Goal: Task Accomplishment & Management: Use online tool/utility

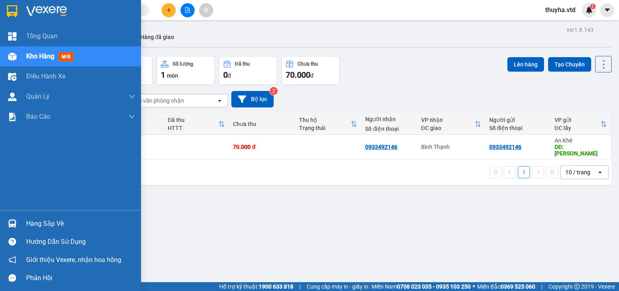
click at [20, 55] on div "Kho hàng mới" at bounding box center [70, 56] width 141 height 20
click at [41, 54] on span "Kho hàng" at bounding box center [40, 56] width 28 height 8
click at [8, 57] on img at bounding box center [12, 56] width 8 height 8
click at [12, 58] on img at bounding box center [12, 56] width 8 height 8
click at [18, 60] on div at bounding box center [12, 57] width 14 height 14
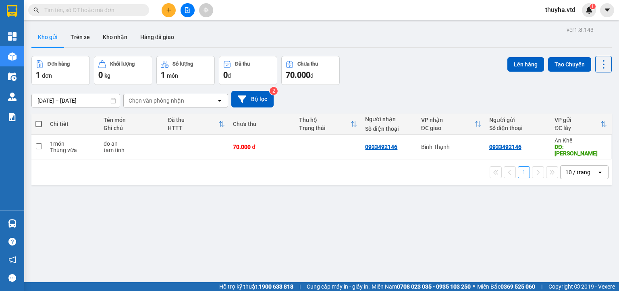
click at [293, 237] on div "ver 1.8.143 Kho gửi Trên xe Kho nhận Hàng đã giao Đơn hàng 1 đơn Khối lượng 0 k…" at bounding box center [321, 169] width 587 height 291
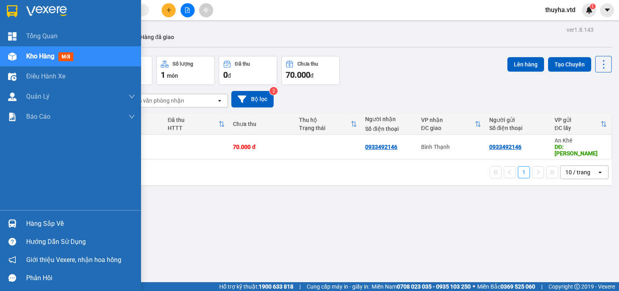
click at [19, 56] on div at bounding box center [12, 57] width 14 height 14
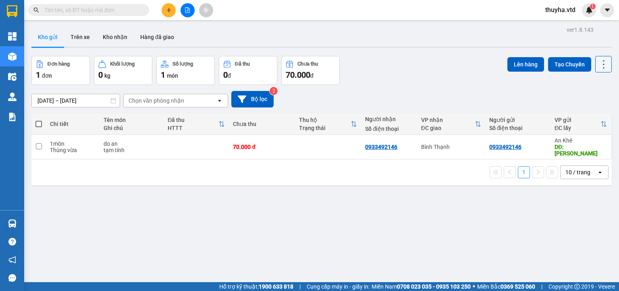
click at [599, 66] on icon at bounding box center [603, 64] width 11 height 11
click at [589, 113] on span "Làm mới" at bounding box center [585, 115] width 22 height 8
click at [97, 12] on input "text" at bounding box center [91, 10] width 95 height 9
paste input "0838881077"
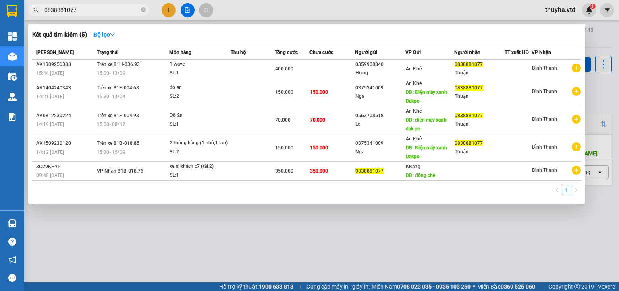
type input "0838881077"
click at [190, 254] on div at bounding box center [309, 145] width 619 height 291
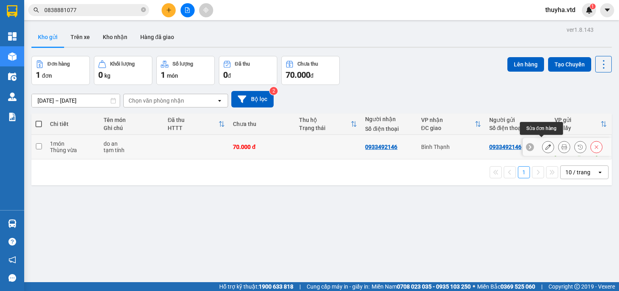
click at [545, 144] on icon at bounding box center [548, 147] width 6 height 6
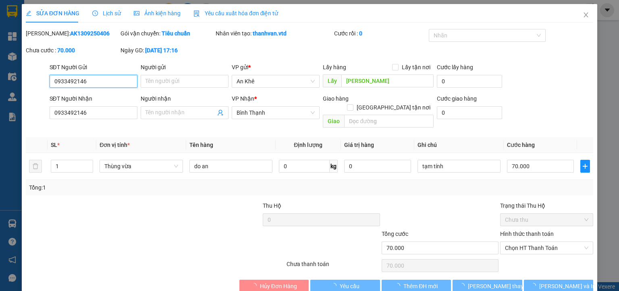
type input "0933492146"
type input "[PERSON_NAME]"
type input "0933492146"
type input "70.000"
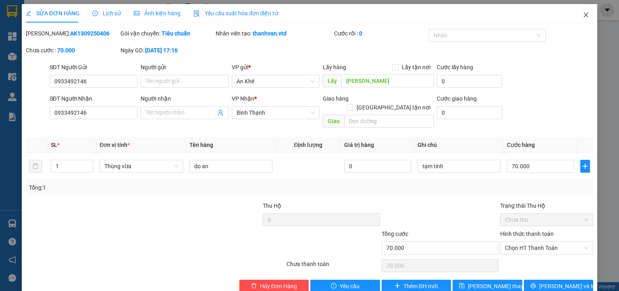
click at [583, 16] on icon "close" at bounding box center [586, 15] width 6 height 6
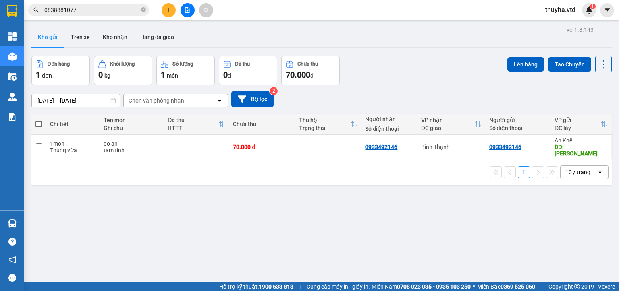
click at [185, 9] on icon "file-add" at bounding box center [188, 10] width 6 height 6
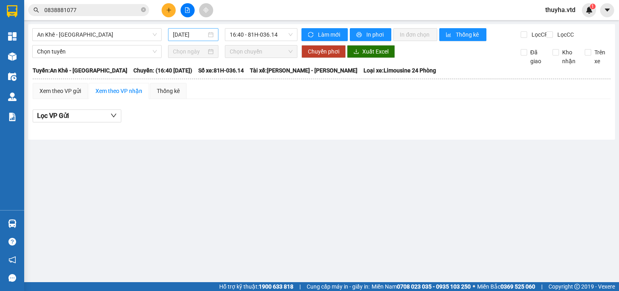
click at [182, 35] on input "[DATE]" at bounding box center [189, 34] width 33 height 9
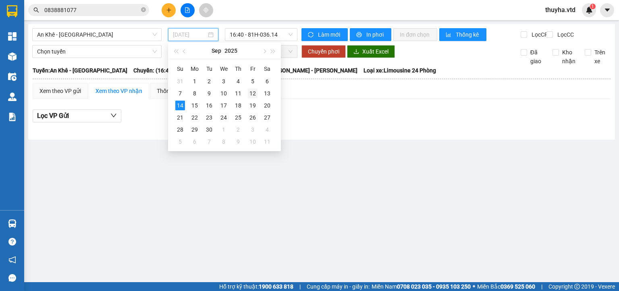
click at [251, 90] on div "12" at bounding box center [253, 94] width 10 height 10
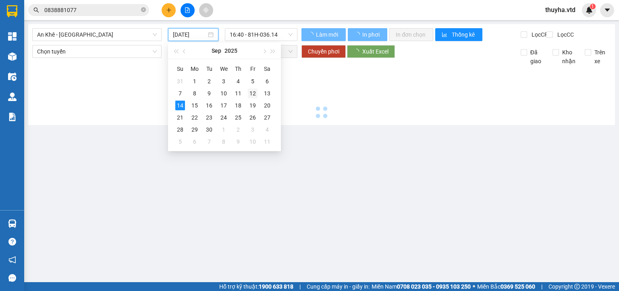
type input "[DATE]"
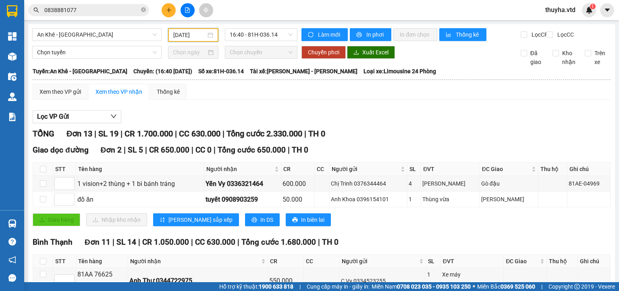
click at [191, 35] on input "[DATE]" at bounding box center [189, 35] width 32 height 9
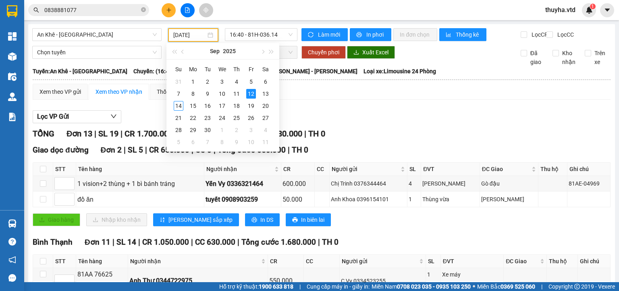
click at [365, 119] on div "Lọc VP Gửi" at bounding box center [322, 116] width 578 height 13
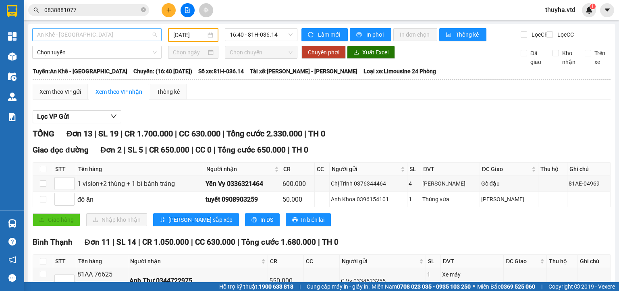
click at [55, 35] on span "An Khê - [GEOGRAPHIC_DATA]" at bounding box center [97, 35] width 120 height 12
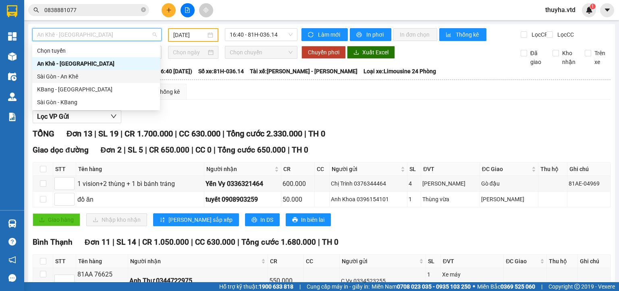
click at [57, 76] on div "Sài Gòn - An Khê" at bounding box center [96, 76] width 118 height 9
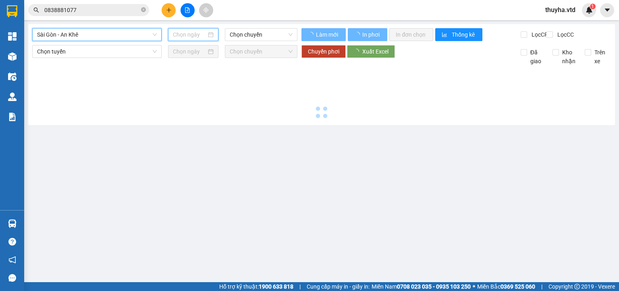
click at [183, 31] on input at bounding box center [189, 34] width 33 height 9
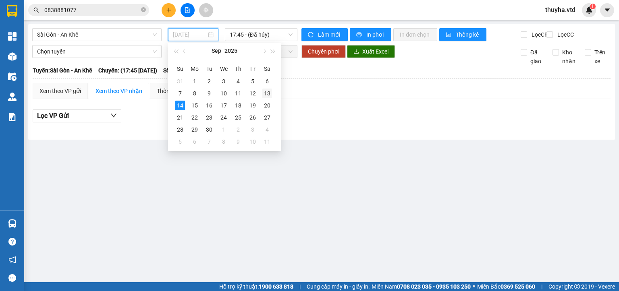
click at [265, 92] on div "13" at bounding box center [267, 94] width 10 height 10
type input "[DATE]"
